Goal: Information Seeking & Learning: Understand process/instructions

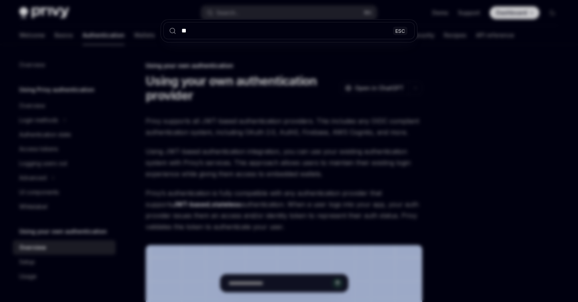
type input "***"
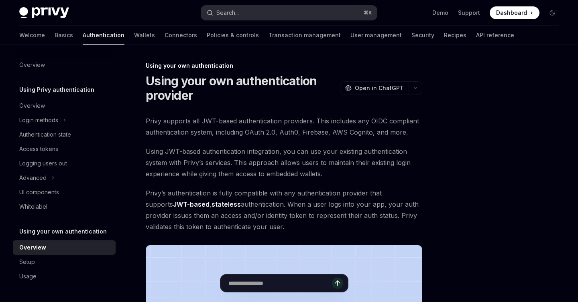
click at [238, 13] on div "Search..." at bounding box center [227, 13] width 22 height 10
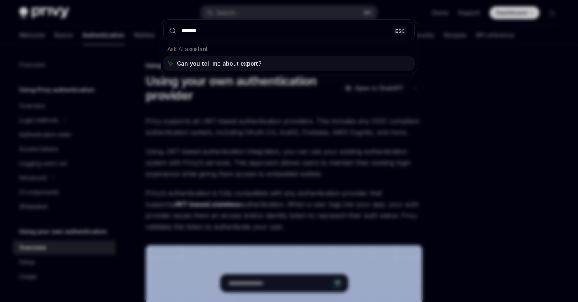
type input "******"
type textarea "*"
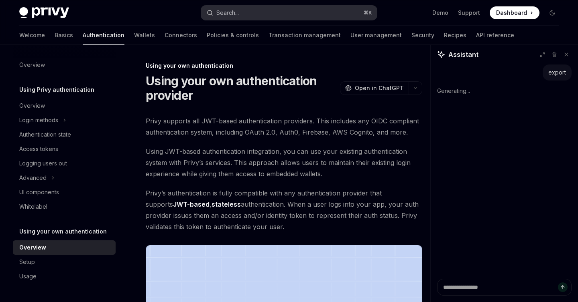
click at [246, 13] on button "Search... ⌘ K" at bounding box center [288, 13] width 175 height 14
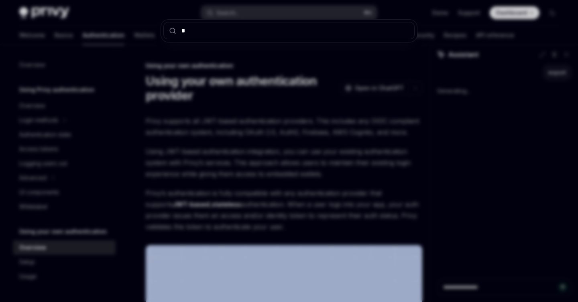
type input "**"
type textarea "*"
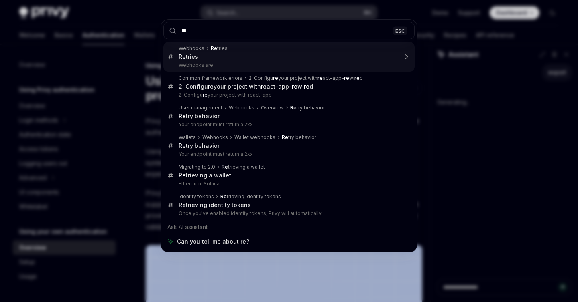
type input "*"
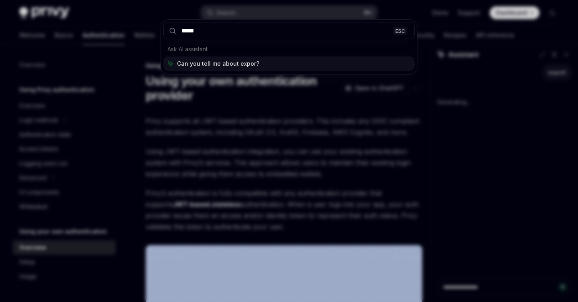
type input "******"
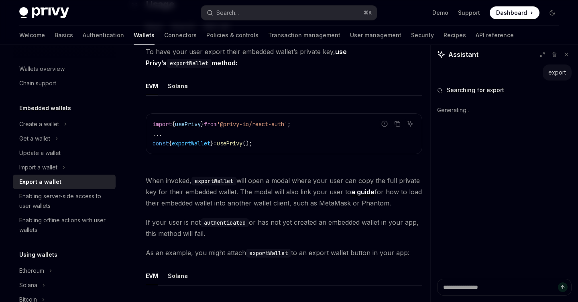
scroll to position [240, 0]
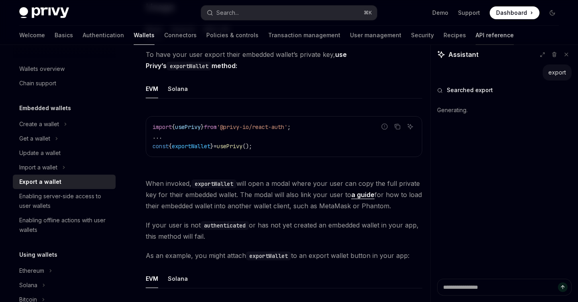
click at [475, 27] on link "API reference" at bounding box center [494, 35] width 38 height 19
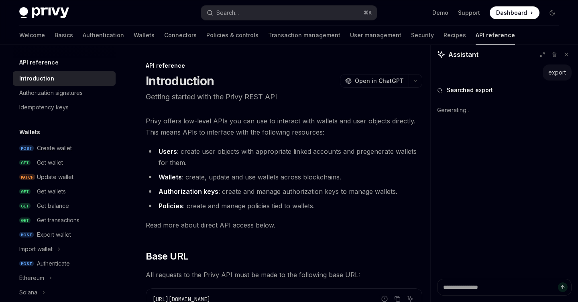
click at [475, 32] on link "API reference" at bounding box center [494, 35] width 39 height 19
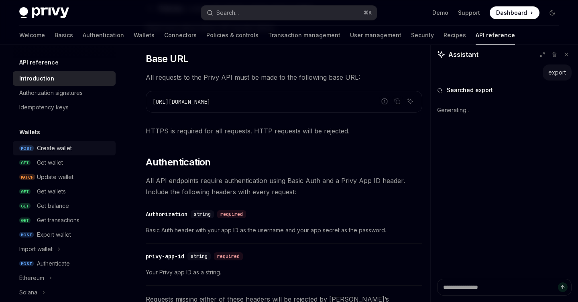
scroll to position [197, 0]
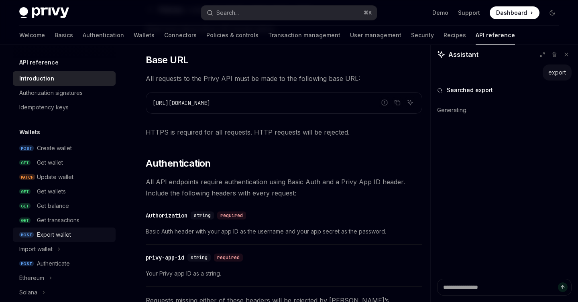
click at [63, 237] on div "Export wallet" at bounding box center [54, 235] width 34 height 10
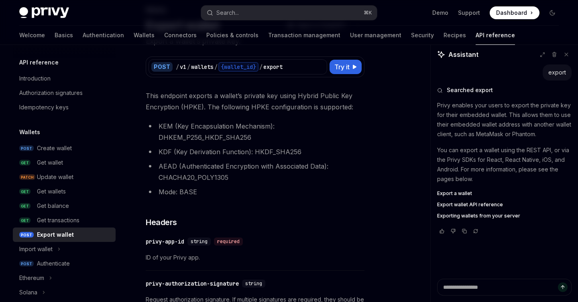
scroll to position [36, 0]
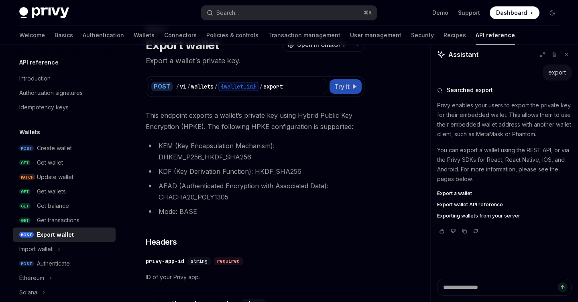
click at [349, 86] on span "Try it" at bounding box center [341, 87] width 15 height 10
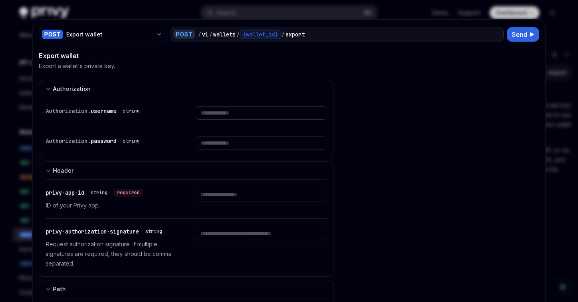
click at [232, 108] on input "text" at bounding box center [261, 113] width 131 height 14
click at [229, 134] on div "Authorization. password string" at bounding box center [186, 143] width 281 height 30
click at [227, 139] on input "text" at bounding box center [261, 143] width 131 height 14
click at [376, 138] on div "cURL Report incorrect code Copy Ask AI curl --request POST \ --url https://[DOM…" at bounding box center [443, 184] width 192 height 267
click at [523, 31] on span "Send" at bounding box center [519, 35] width 16 height 10
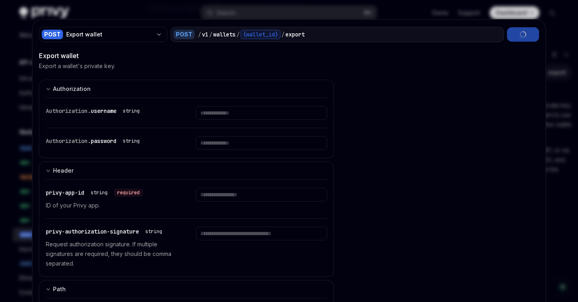
click at [552, 31] on div at bounding box center [289, 151] width 578 height 302
type textarea "*"
